Goal: Information Seeking & Learning: Learn about a topic

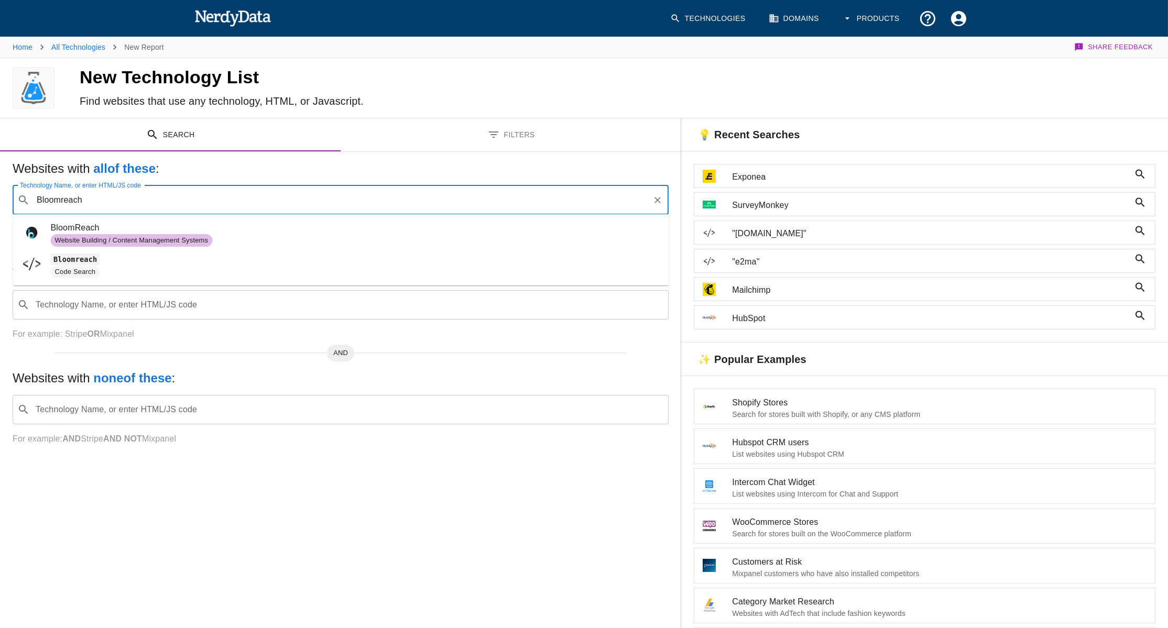
click at [319, 238] on span "Website Building / Content Management Systems" at bounding box center [356, 240] width 610 height 13
type input "Bloomreach"
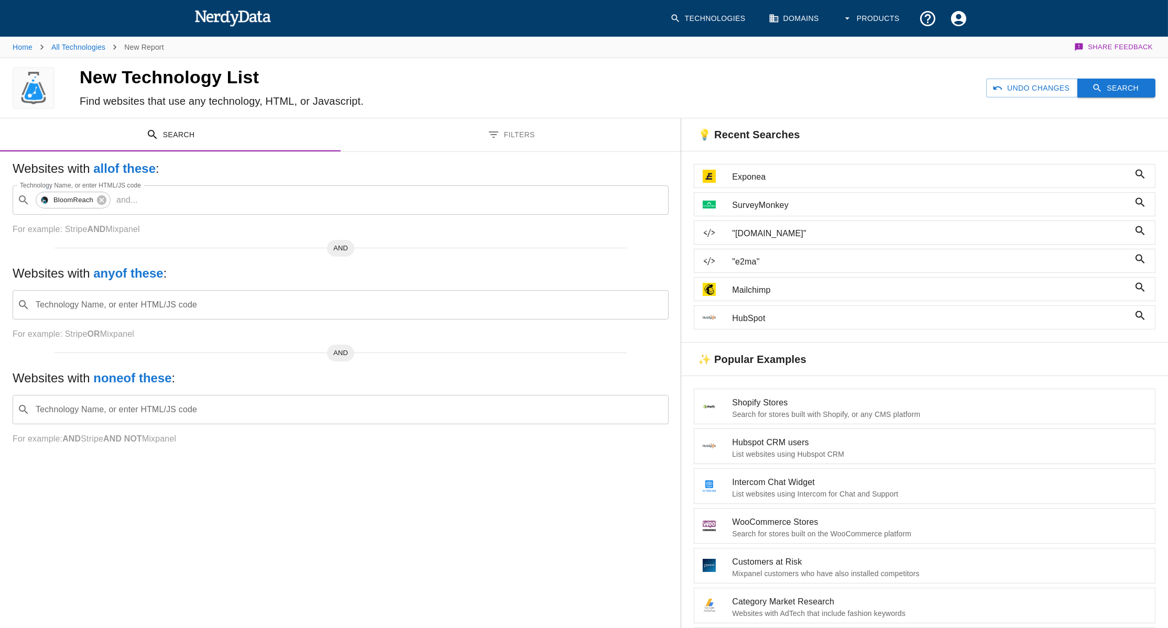
click at [1109, 89] on button "Search" at bounding box center [1116, 88] width 78 height 19
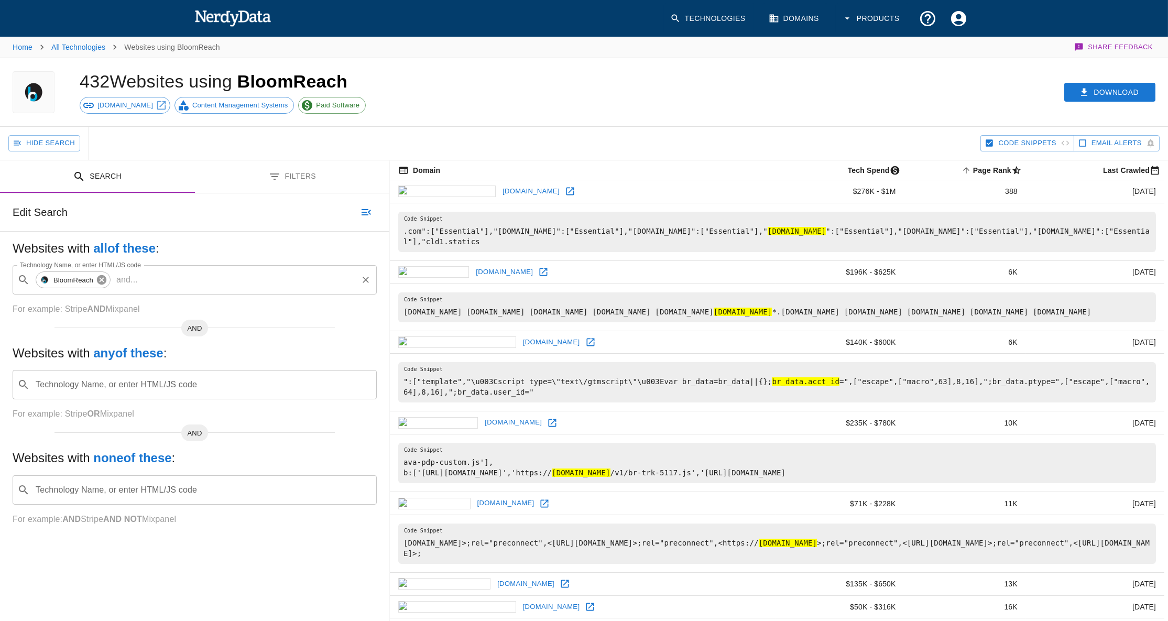
click at [100, 274] on icon at bounding box center [102, 280] width 12 height 12
click at [100, 274] on div "Technology Name, or enter HTML/JS code ​ Technology Name, or enter HTML/JS code" at bounding box center [195, 279] width 364 height 29
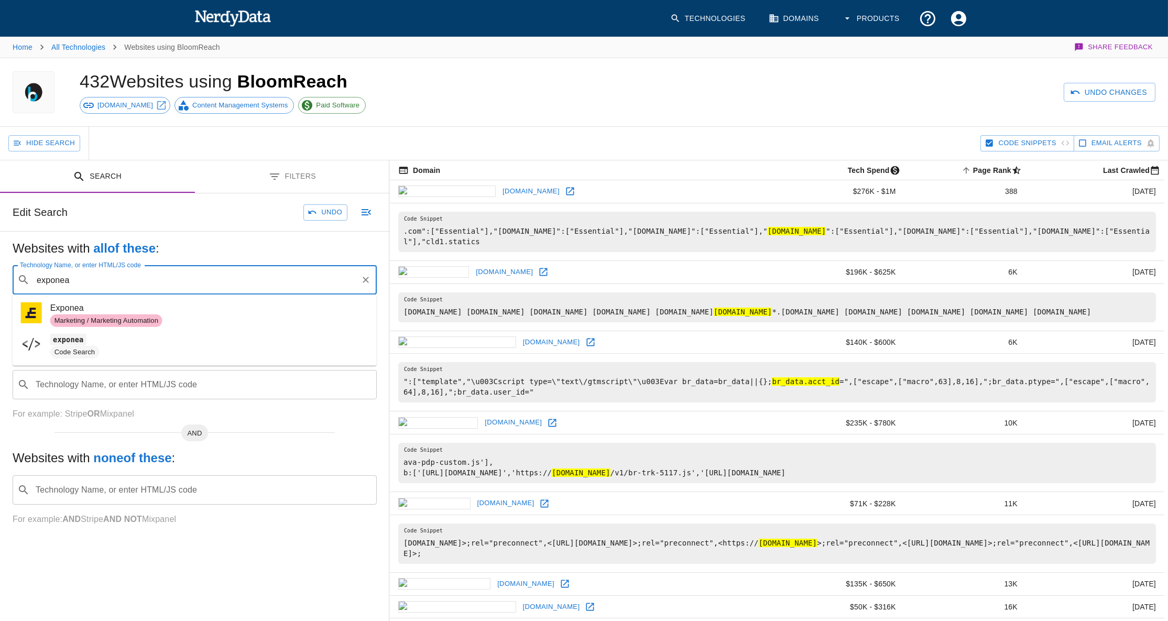
click at [92, 303] on span "Exponea" at bounding box center [209, 308] width 318 height 13
type input "exponea"
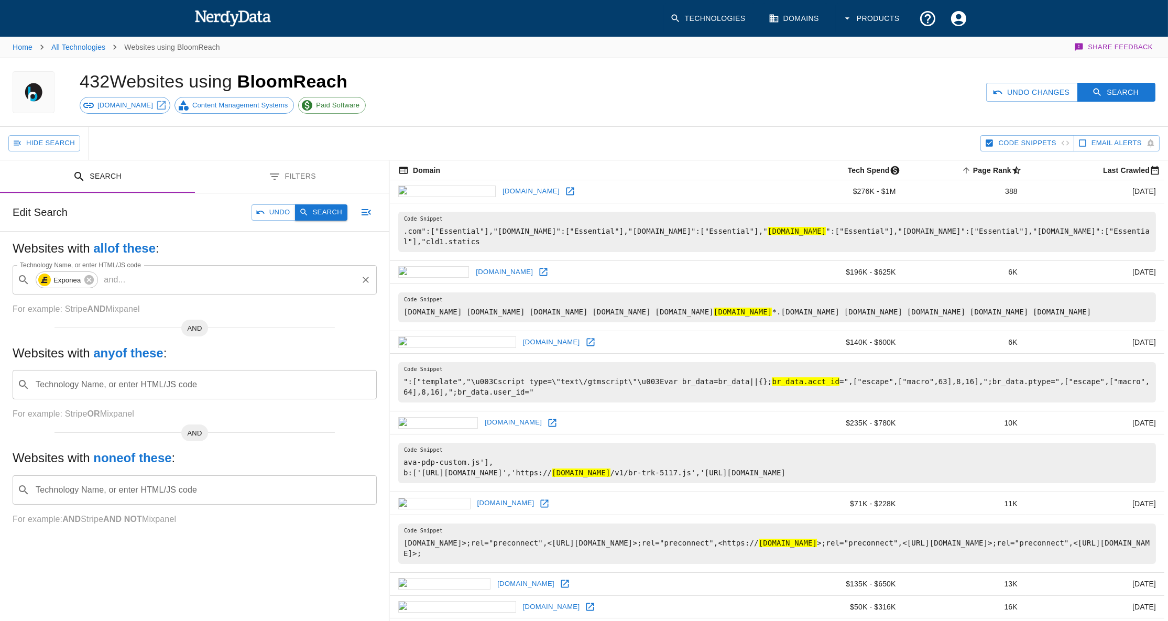
click at [332, 215] on button "Search" at bounding box center [321, 212] width 52 height 16
